Goal: Transaction & Acquisition: Obtain resource

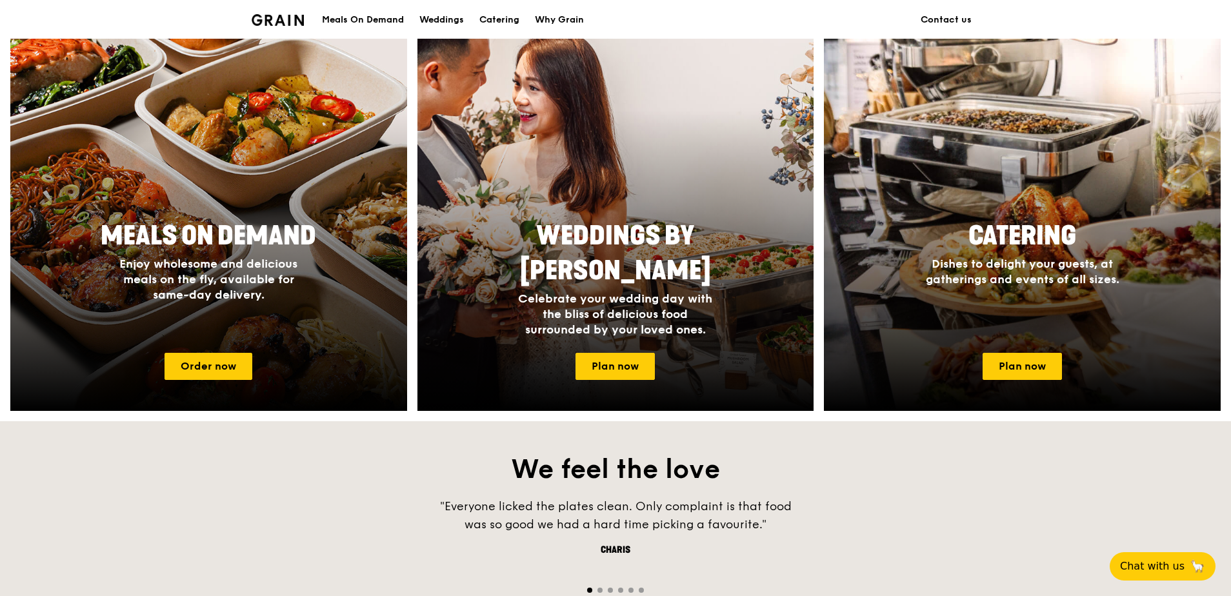
scroll to position [645, 0]
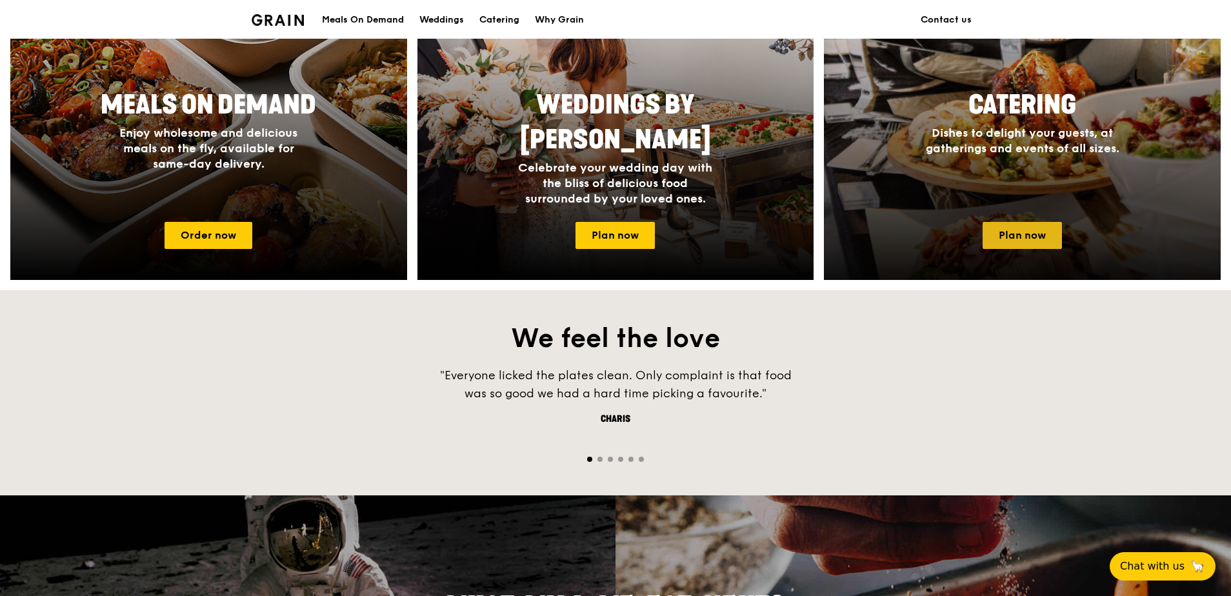
click at [1002, 234] on link "Plan now" at bounding box center [1022, 235] width 79 height 27
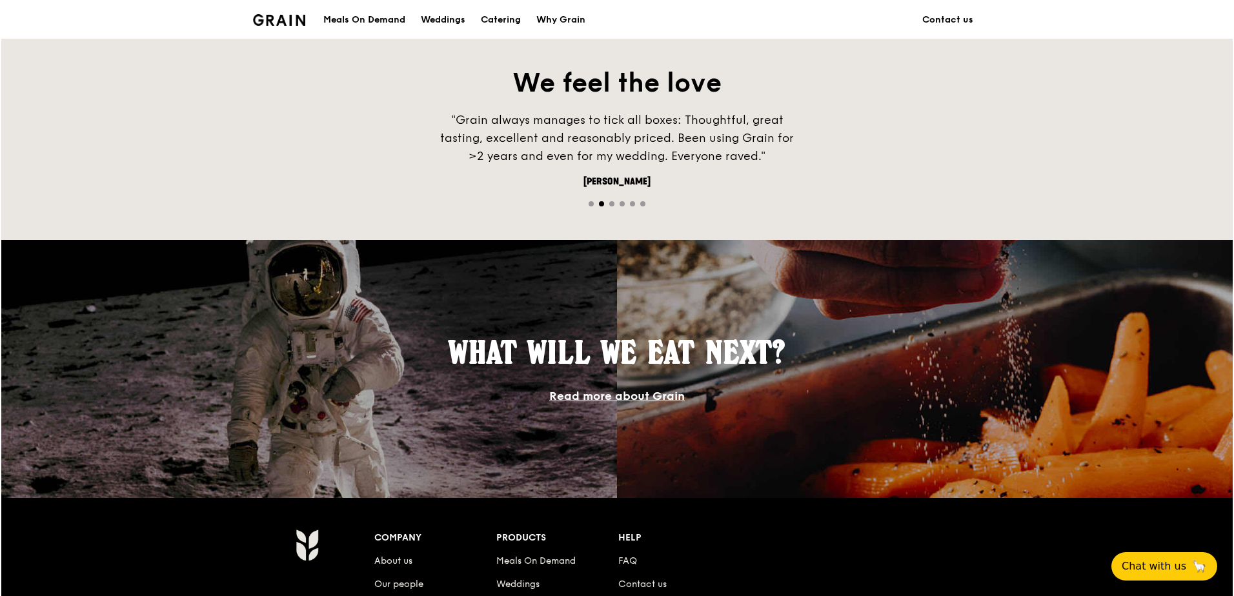
scroll to position [1097, 0]
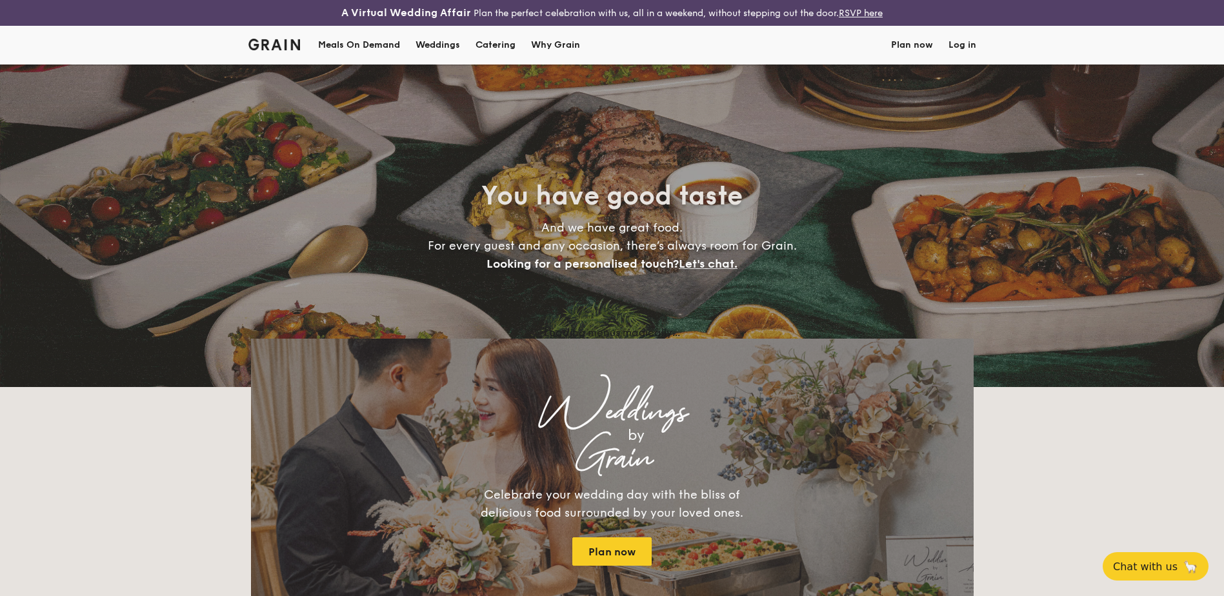
select select
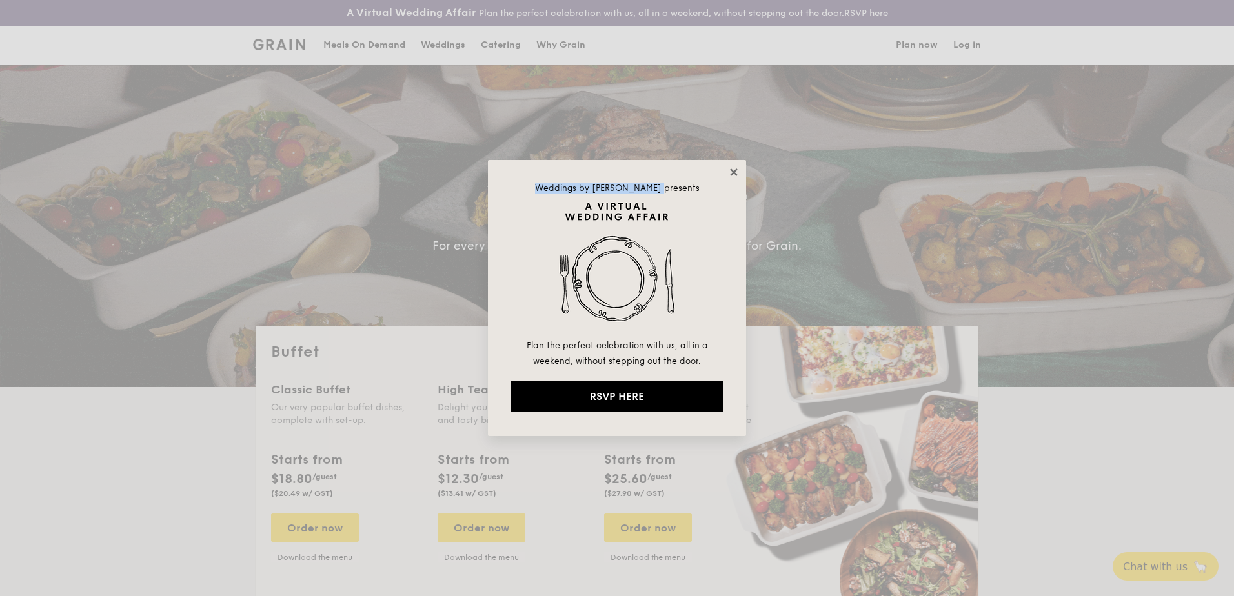
click at [739, 169] on div "Weddings by [PERSON_NAME] presents Plan the perfect celebration with us, all in…" at bounding box center [617, 298] width 258 height 276
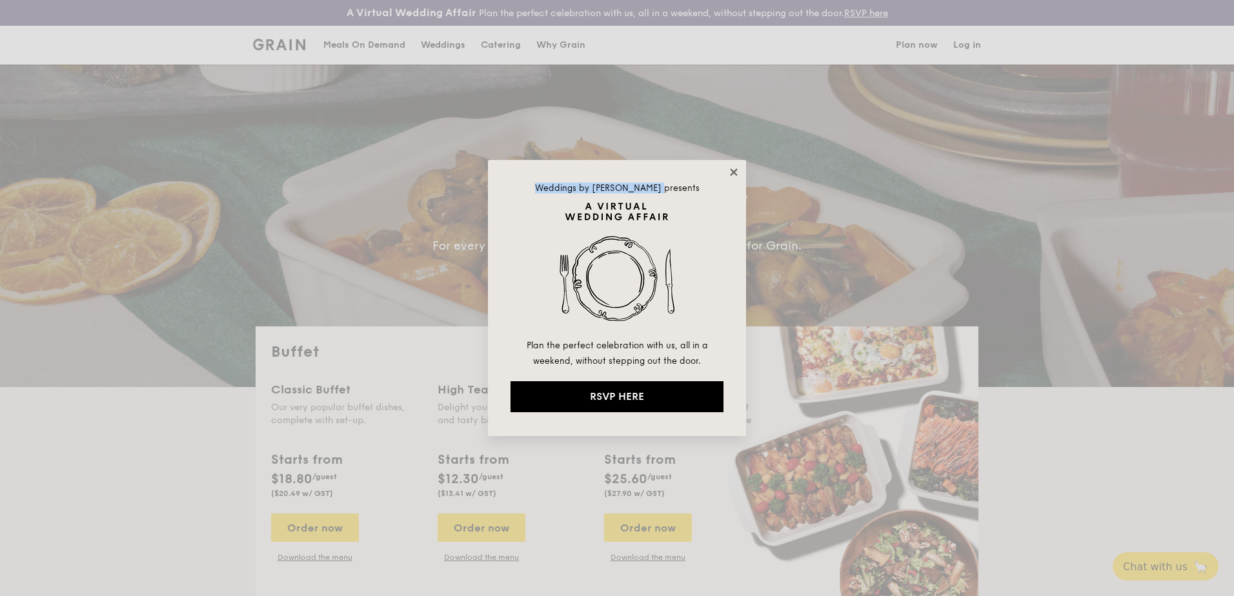
drag, startPoint x: 739, startPoint y: 169, endPoint x: 733, endPoint y: 175, distance: 8.2
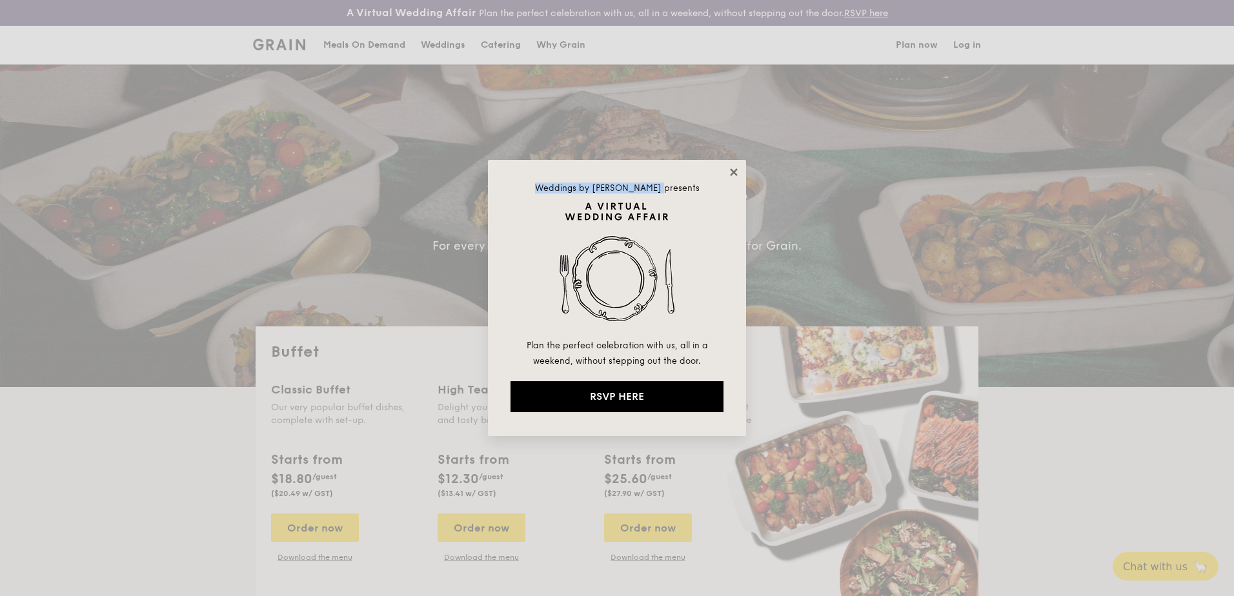
click at [733, 175] on icon at bounding box center [734, 172] width 12 height 12
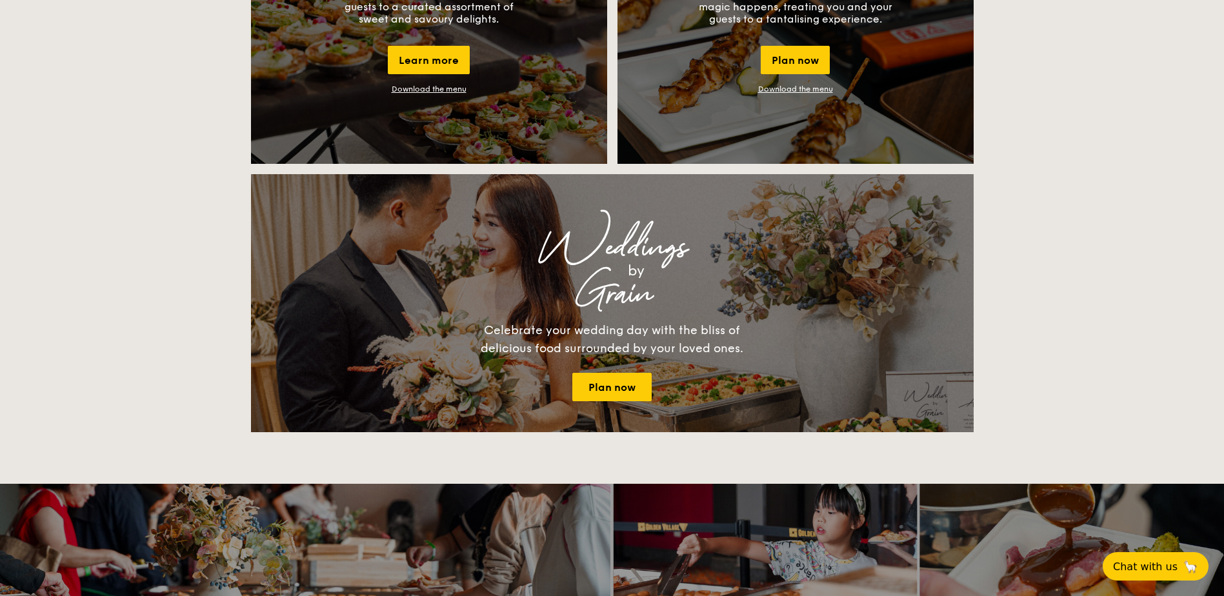
scroll to position [839, 0]
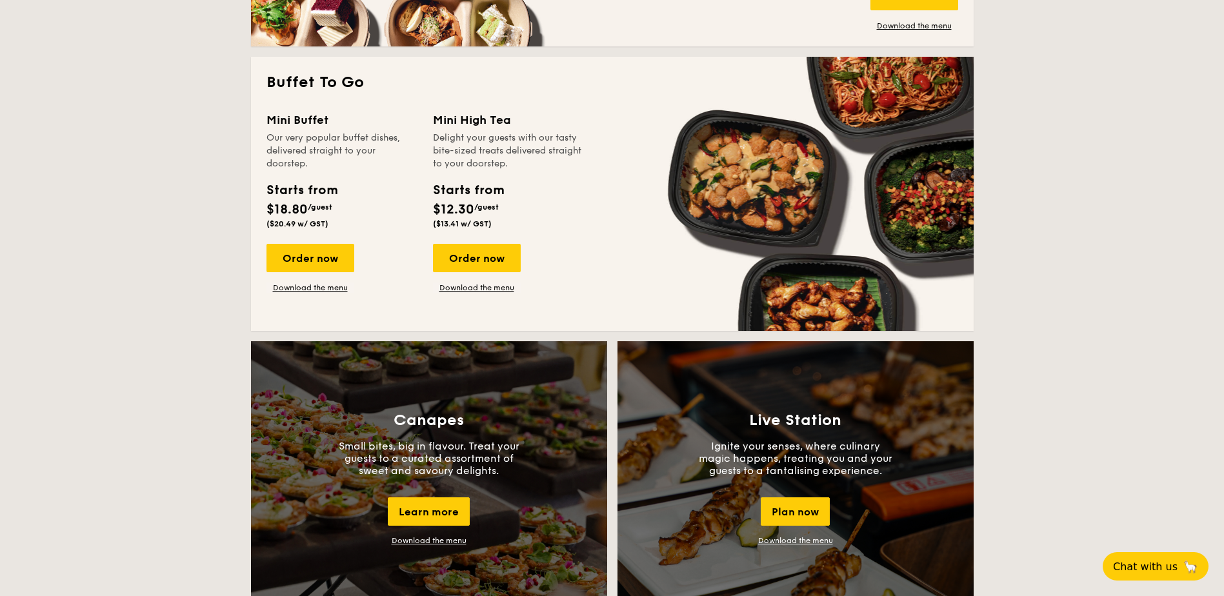
click at [280, 278] on div "Order now Download the menu" at bounding box center [311, 268] width 88 height 49
click at [279, 288] on link "Download the menu" at bounding box center [311, 288] width 88 height 10
click at [326, 285] on link "Download the menu" at bounding box center [311, 288] width 88 height 10
